Goal: Task Accomplishment & Management: Complete application form

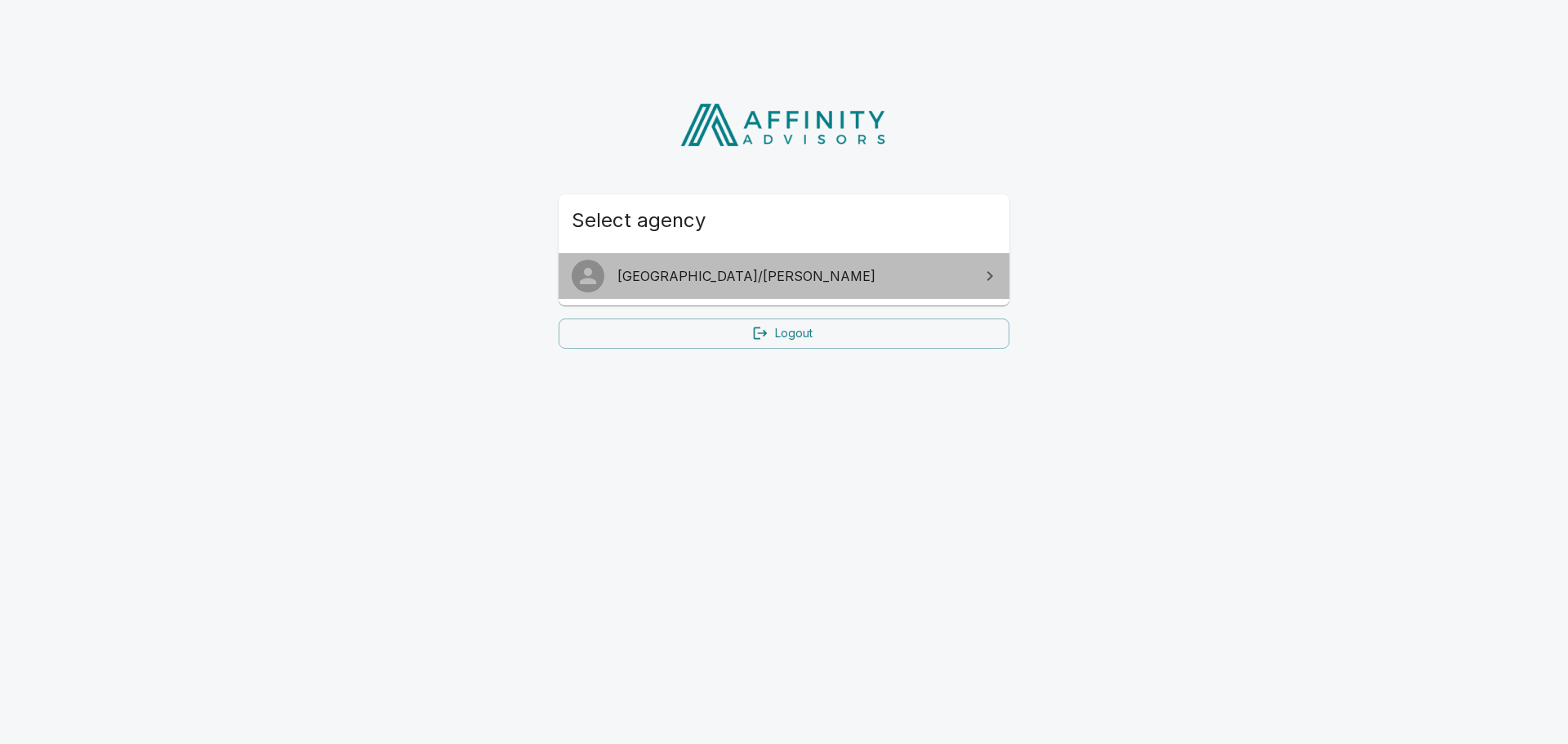
click at [674, 274] on span "[GEOGRAPHIC_DATA]/[PERSON_NAME]" at bounding box center [794, 276] width 353 height 20
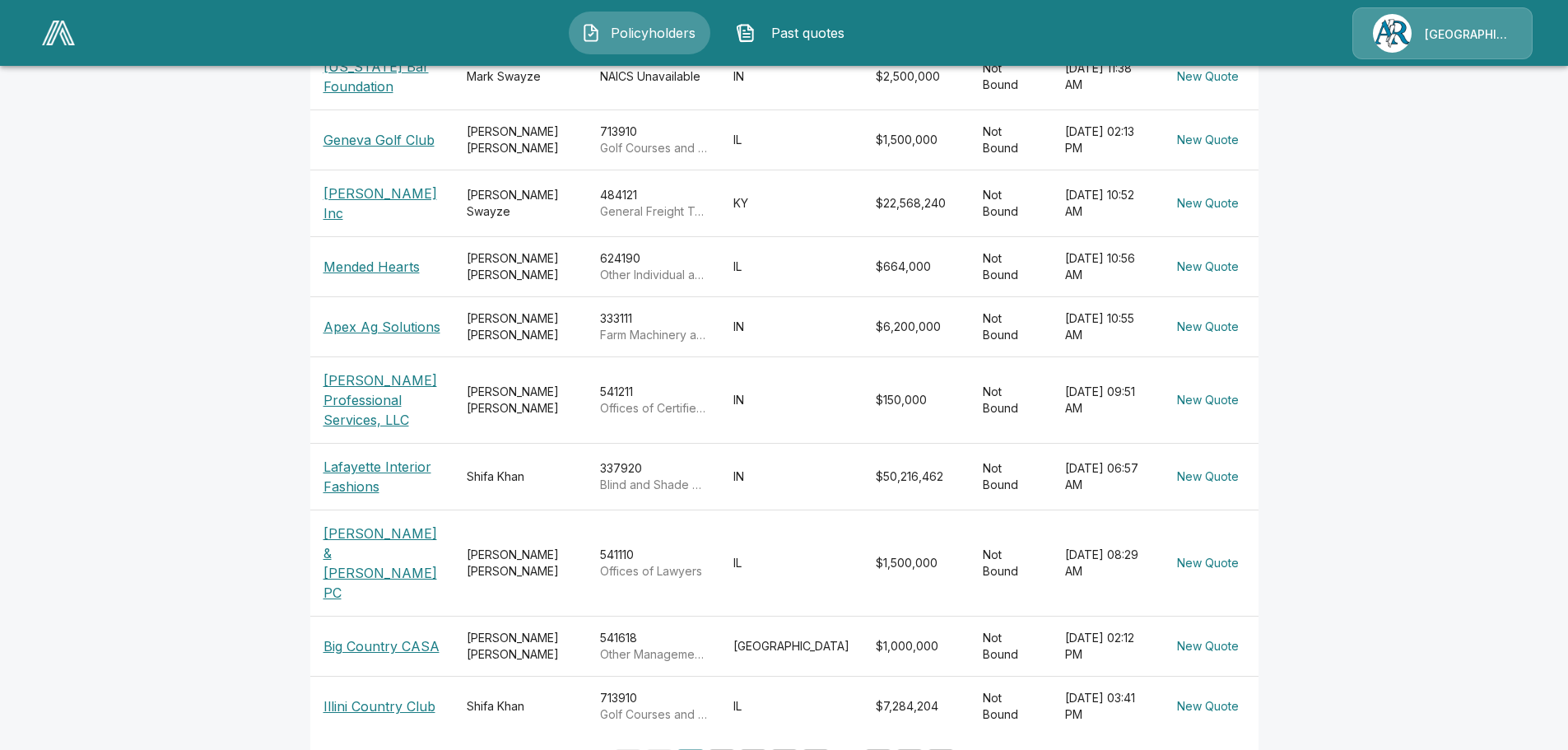
scroll to position [390, 0]
click at [723, 747] on button "2" at bounding box center [722, 760] width 27 height 27
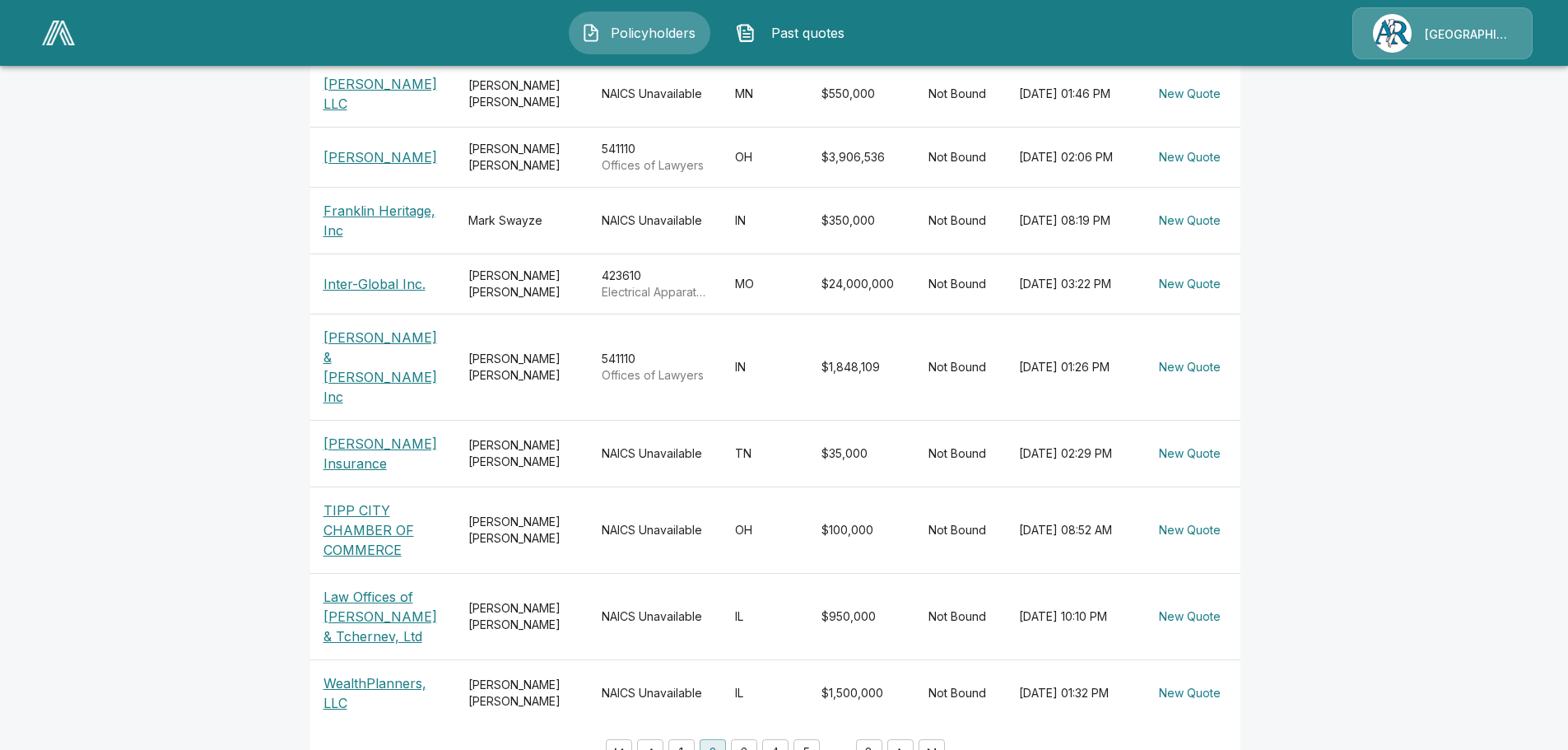
scroll to position [463, 0]
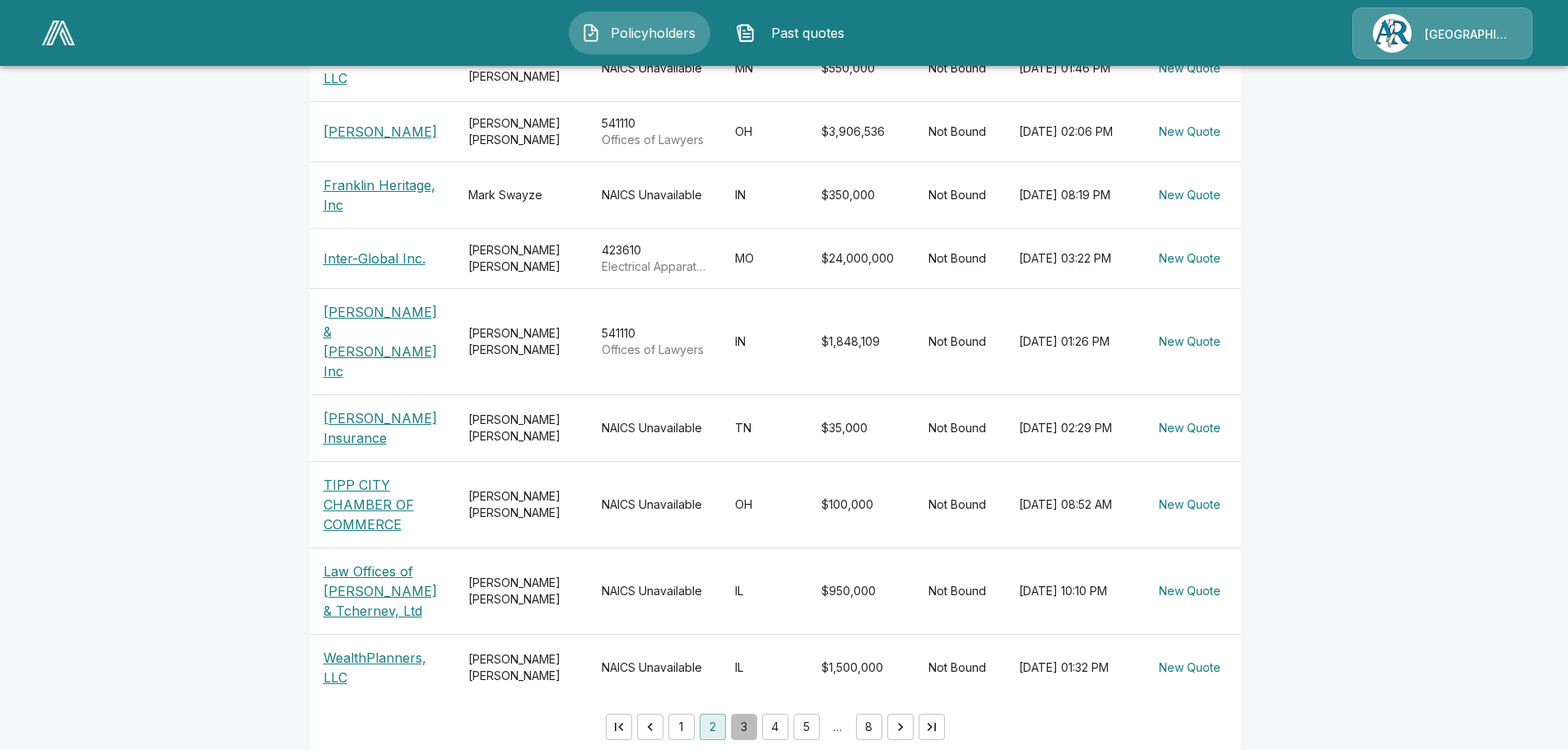
click at [753, 713] on button "3" at bounding box center [745, 727] width 27 height 27
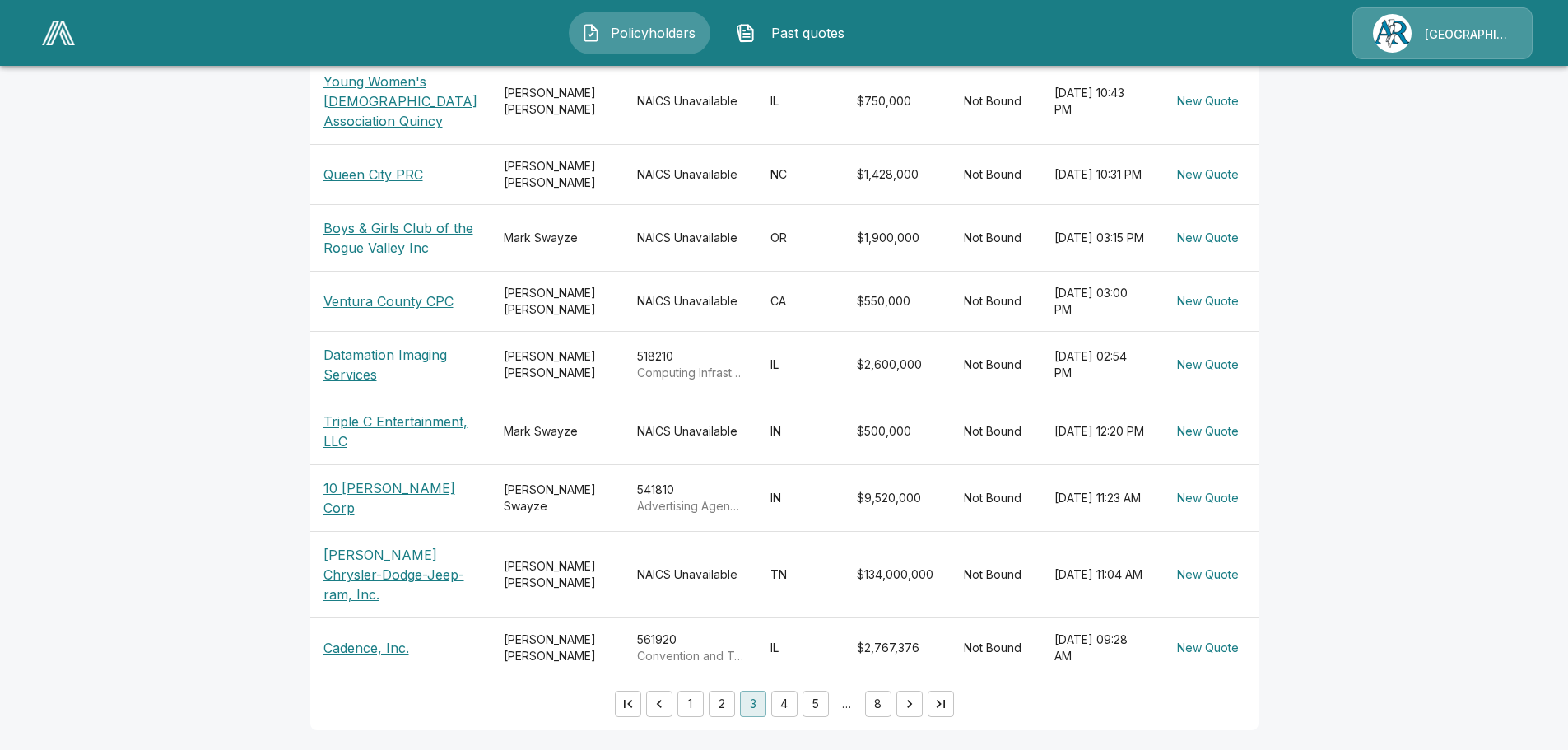
scroll to position [469, 0]
click at [786, 708] on button "4" at bounding box center [784, 703] width 27 height 27
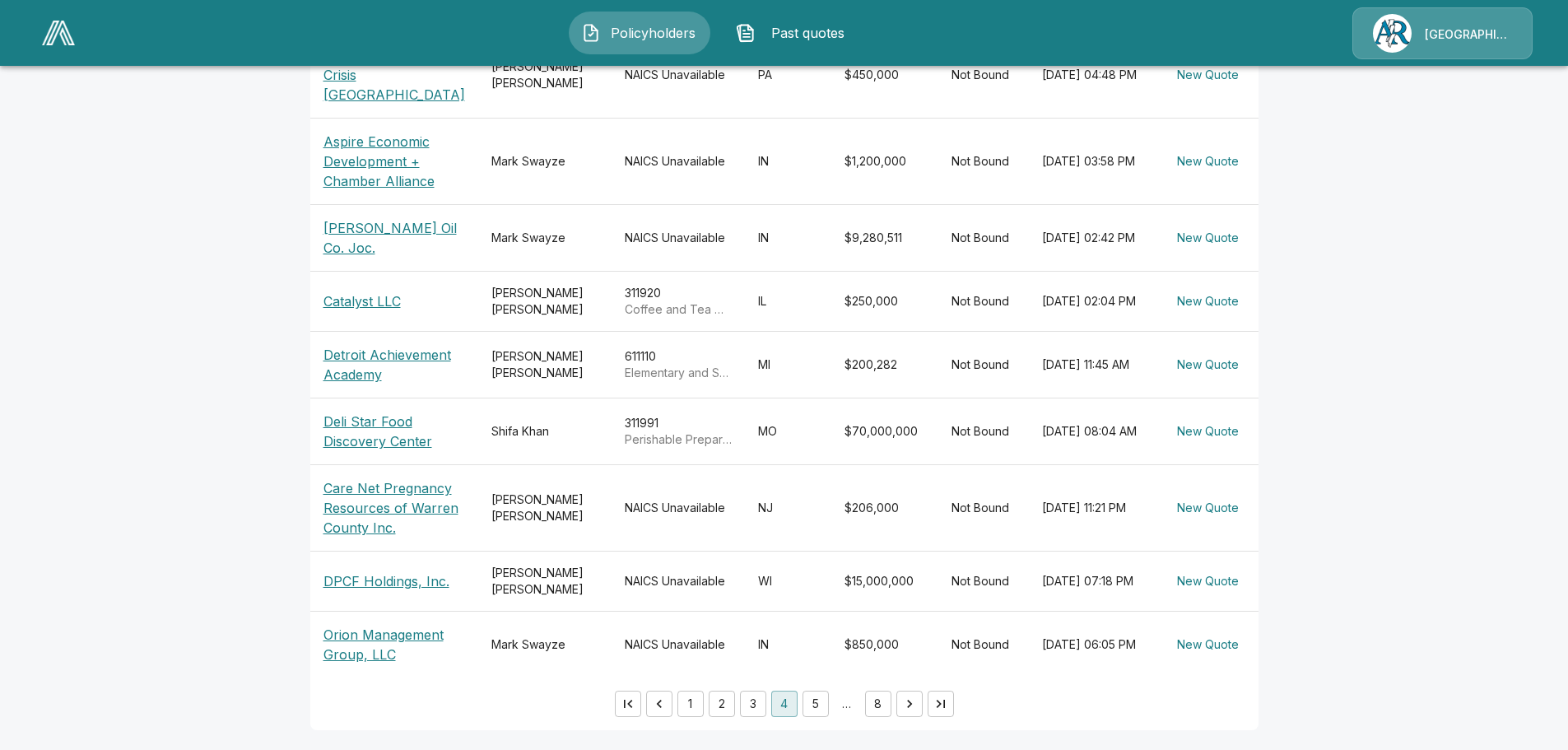
scroll to position [561, 0]
click at [828, 707] on button "5" at bounding box center [816, 703] width 27 height 27
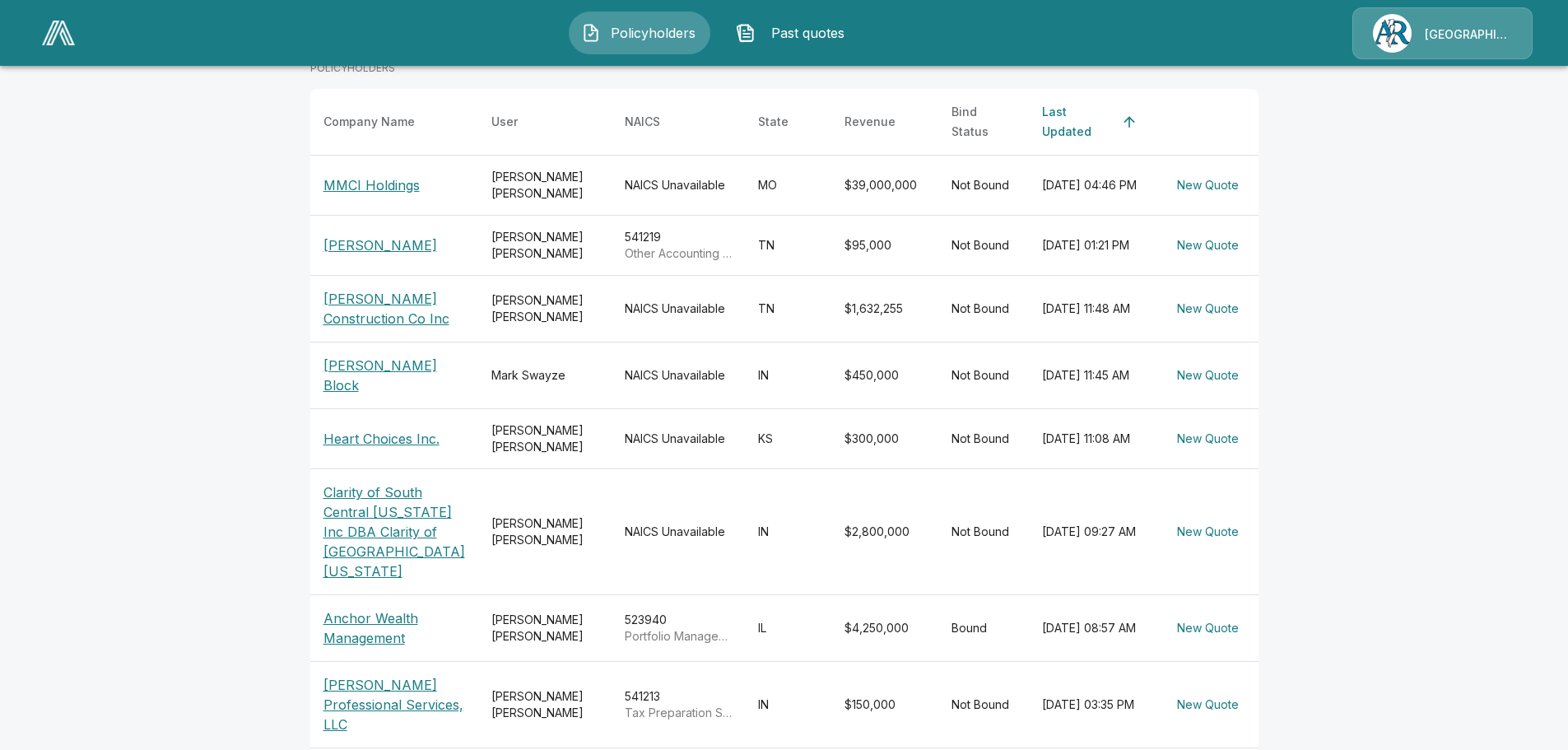
scroll to position [235, 0]
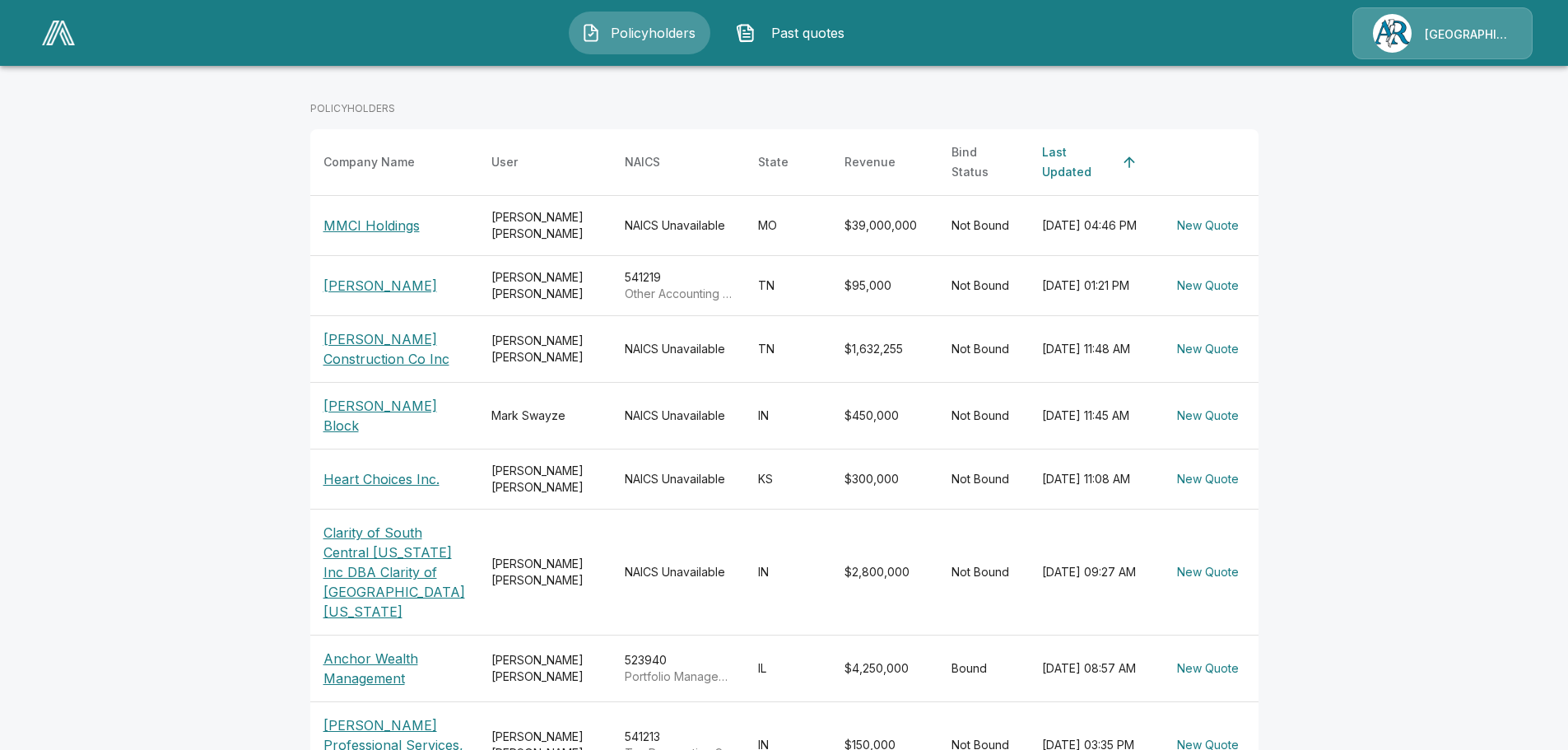
click at [366, 277] on p "Carrie Graves" at bounding box center [394, 286] width 141 height 20
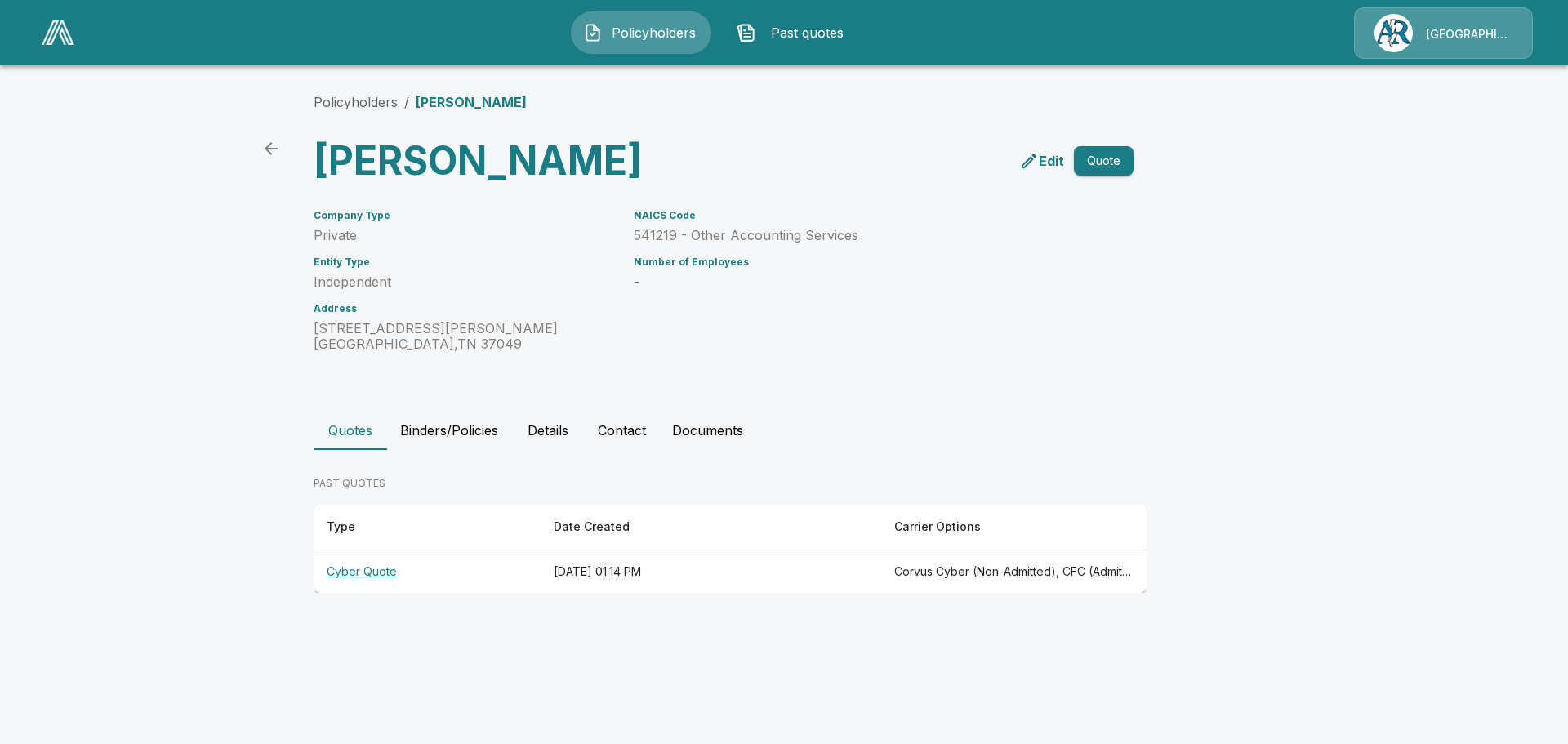
click at [383, 566] on th "Cyber Quote" at bounding box center [426, 572] width 227 height 44
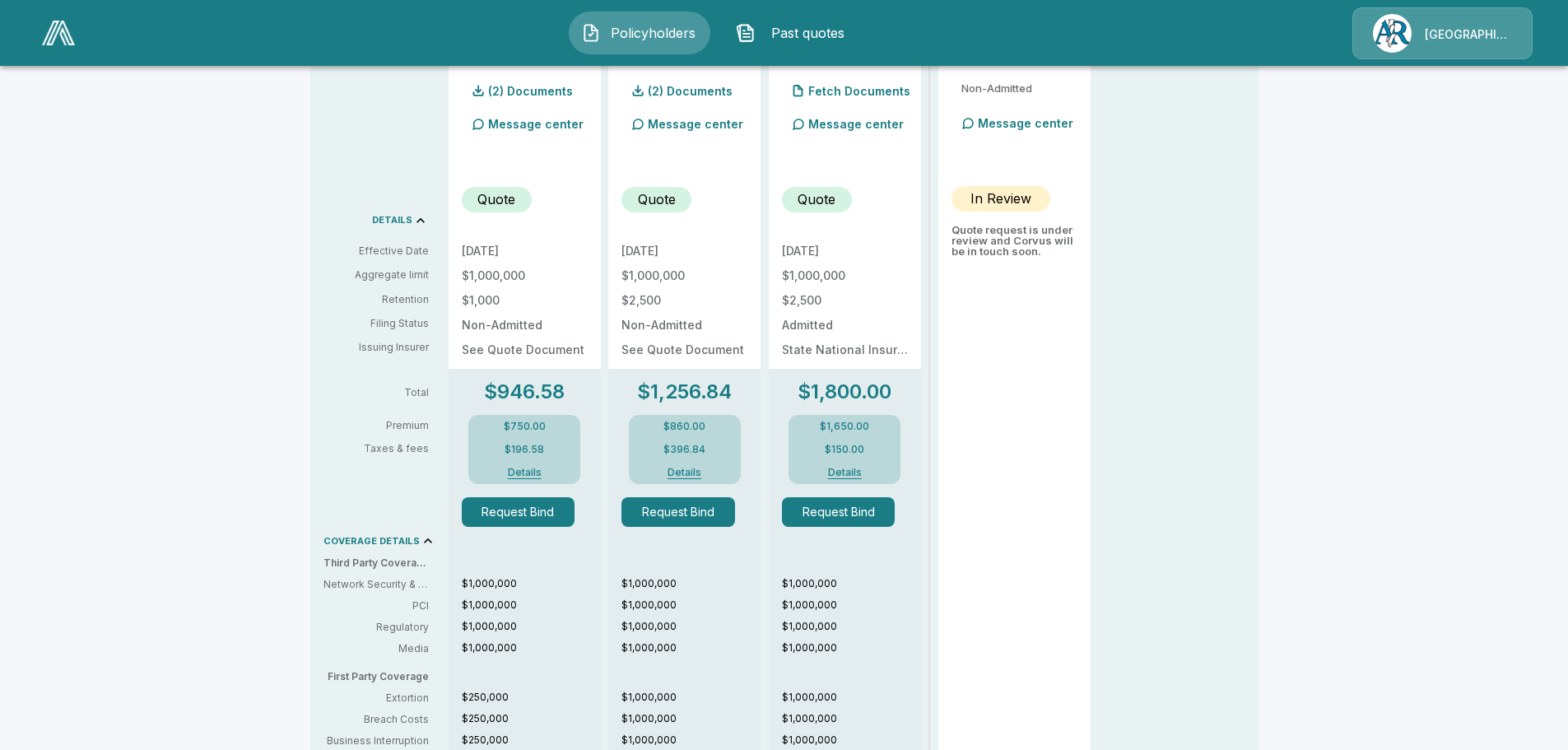
scroll to position [493, 0]
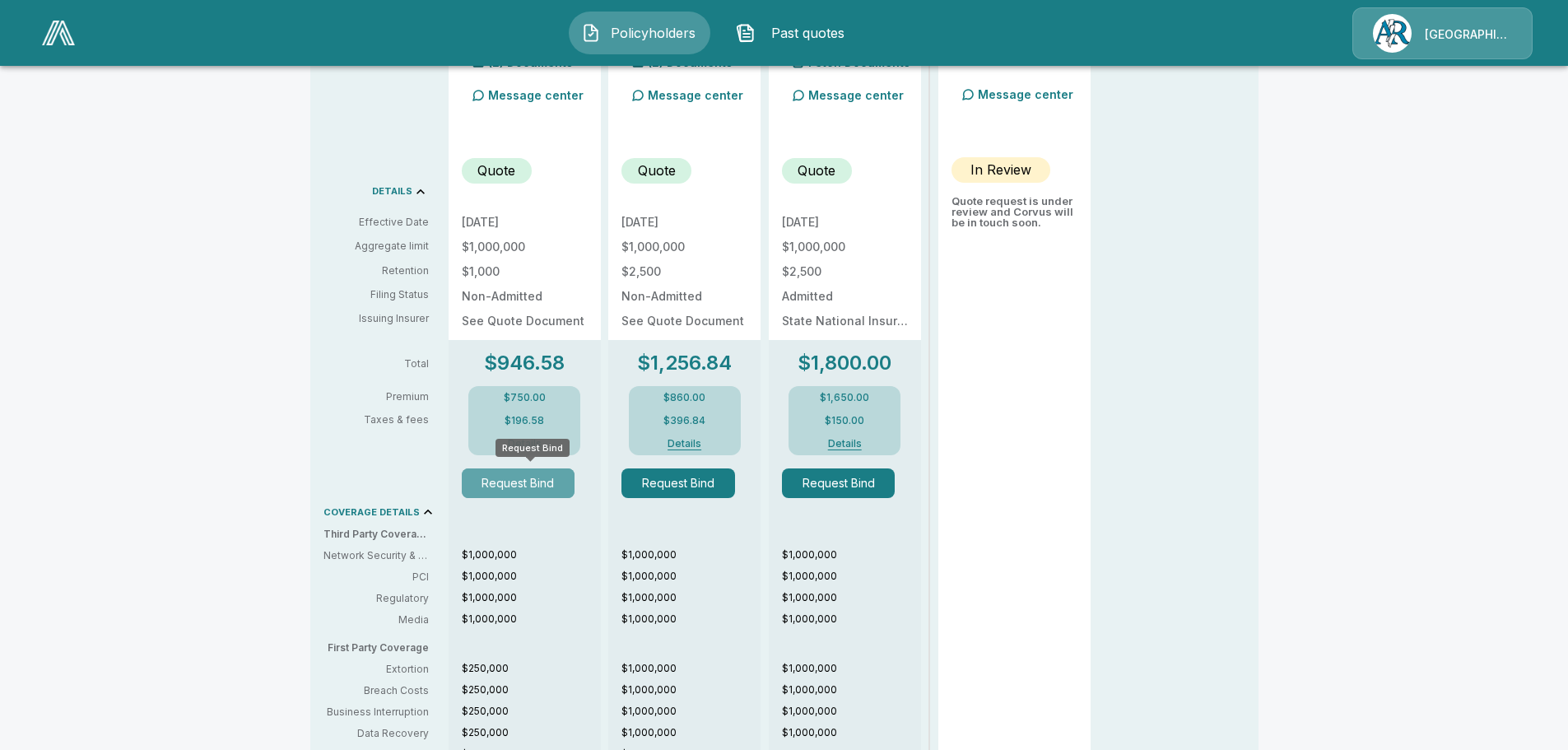
click at [515, 477] on button "Request Bind" at bounding box center [519, 483] width 114 height 30
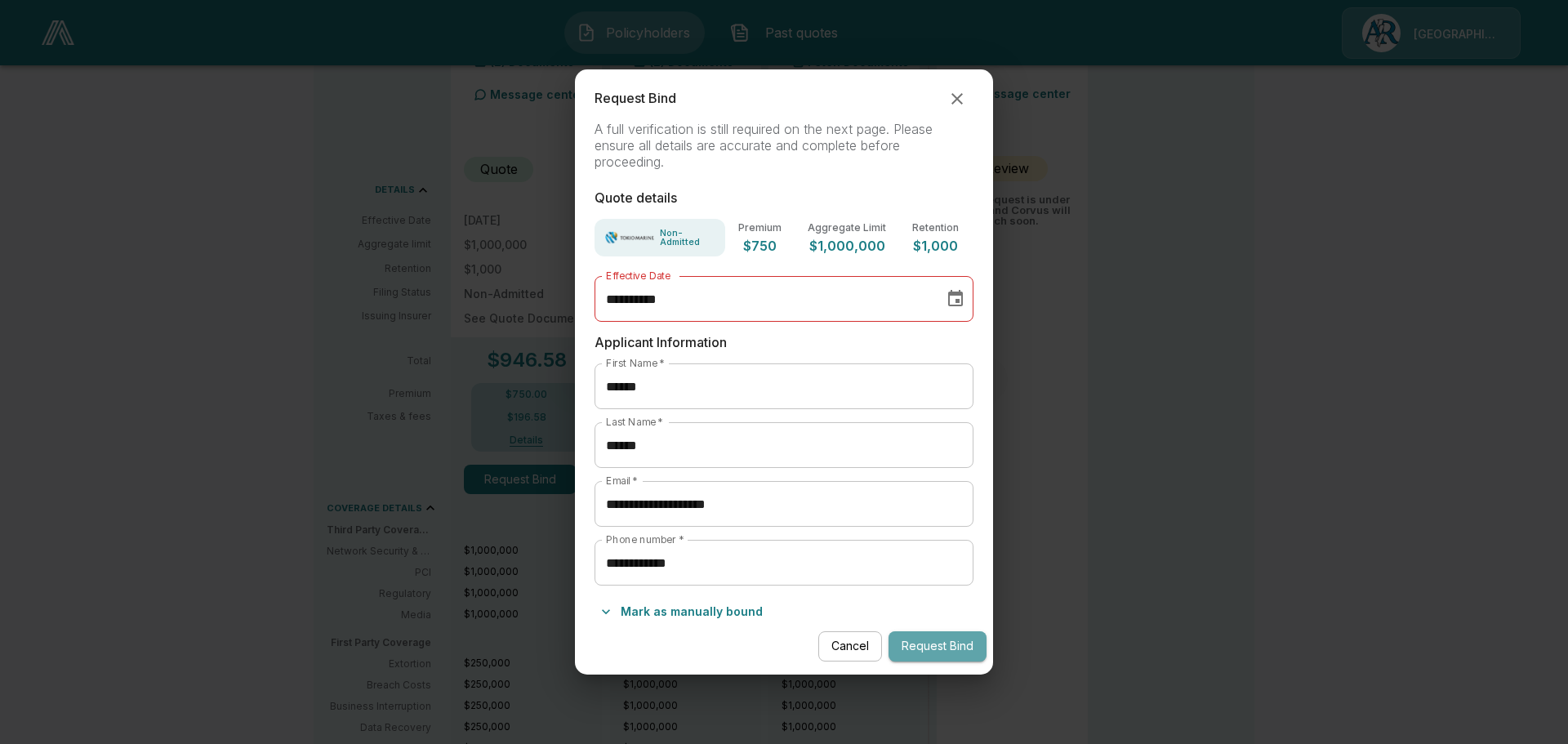
click at [945, 643] on button "Request Bind" at bounding box center [937, 646] width 98 height 30
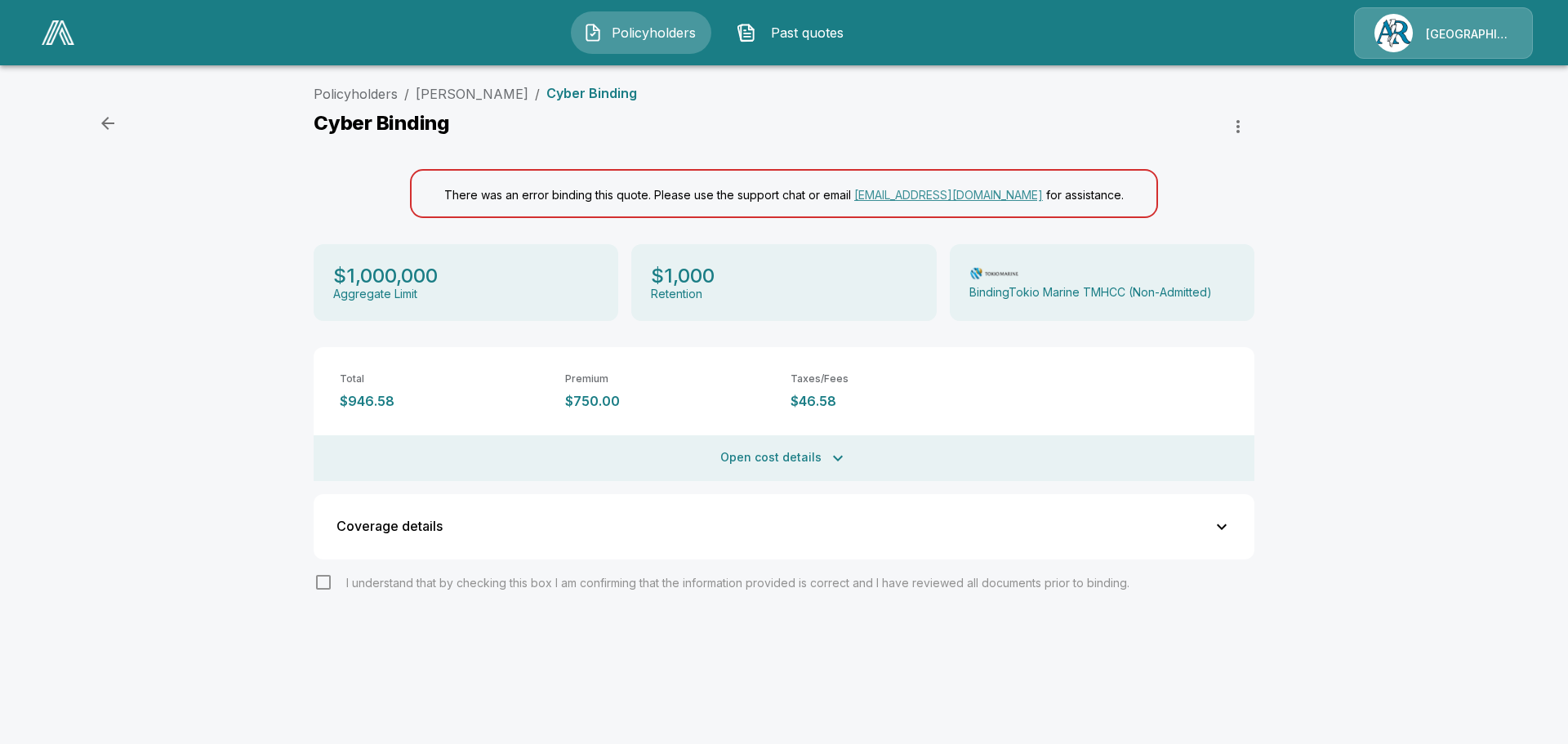
click at [316, 578] on div "I understand that by checking this box I am confirming that the information pro…" at bounding box center [783, 583] width 941 height 20
click at [326, 585] on div "I understand that by checking this box I am confirming that the information pro…" at bounding box center [783, 583] width 941 height 20
click at [318, 587] on div "I understand that by checking this box I am confirming that the information pro…" at bounding box center [783, 583] width 941 height 20
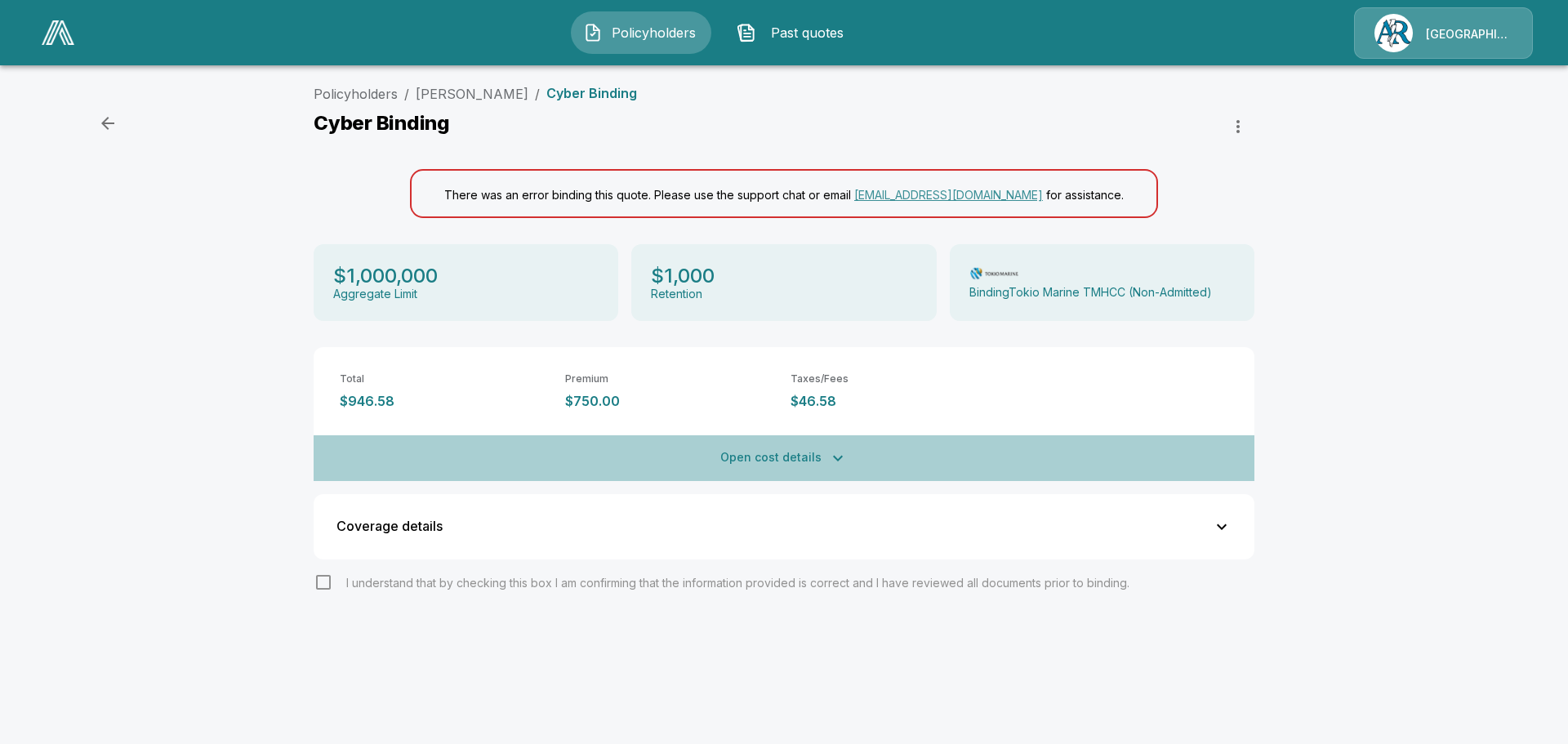
click at [829, 455] on icon "button" at bounding box center [838, 458] width 20 height 20
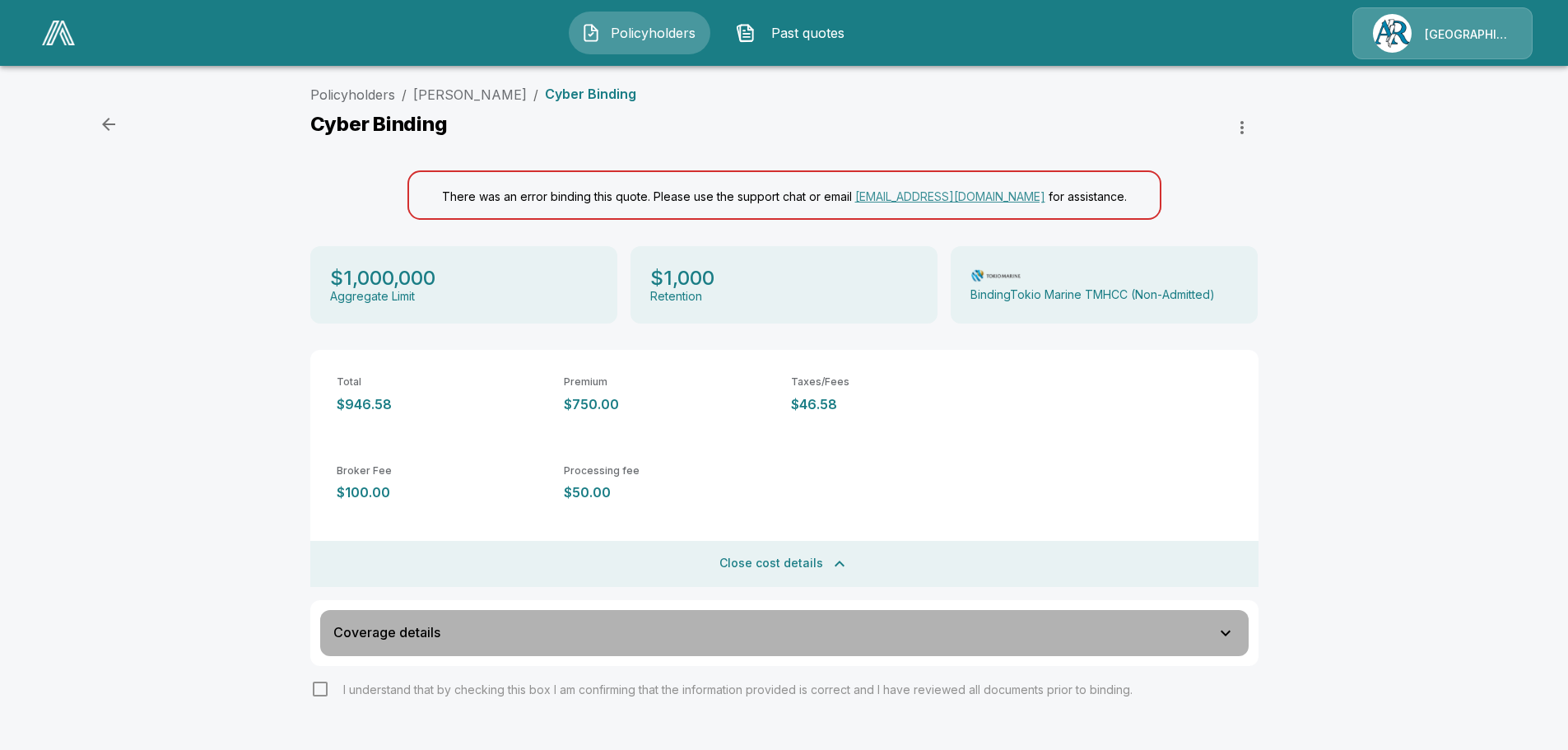
click at [1234, 628] on icon "button" at bounding box center [1226, 633] width 20 height 20
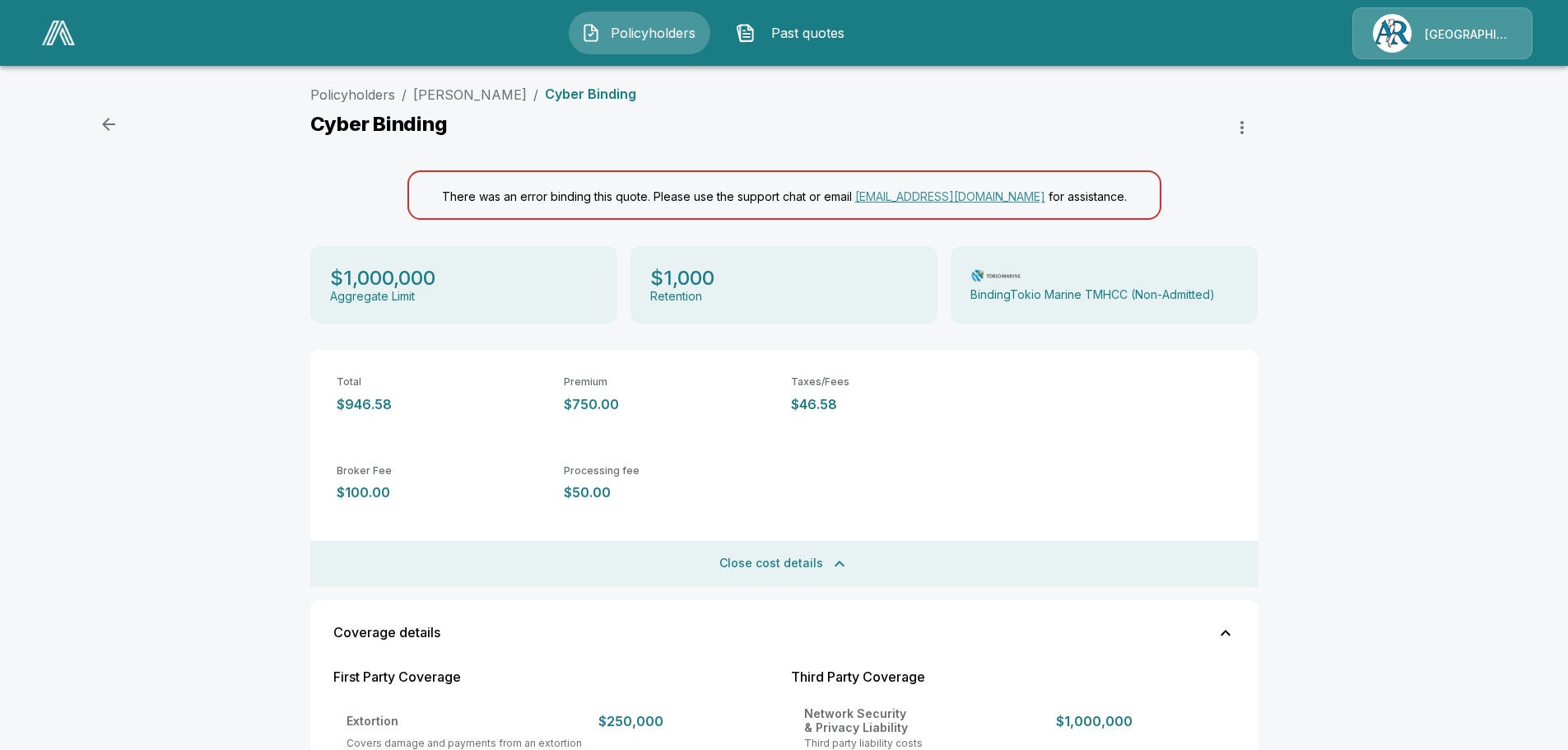
scroll to position [82, 0]
